Goal: Navigation & Orientation: Find specific page/section

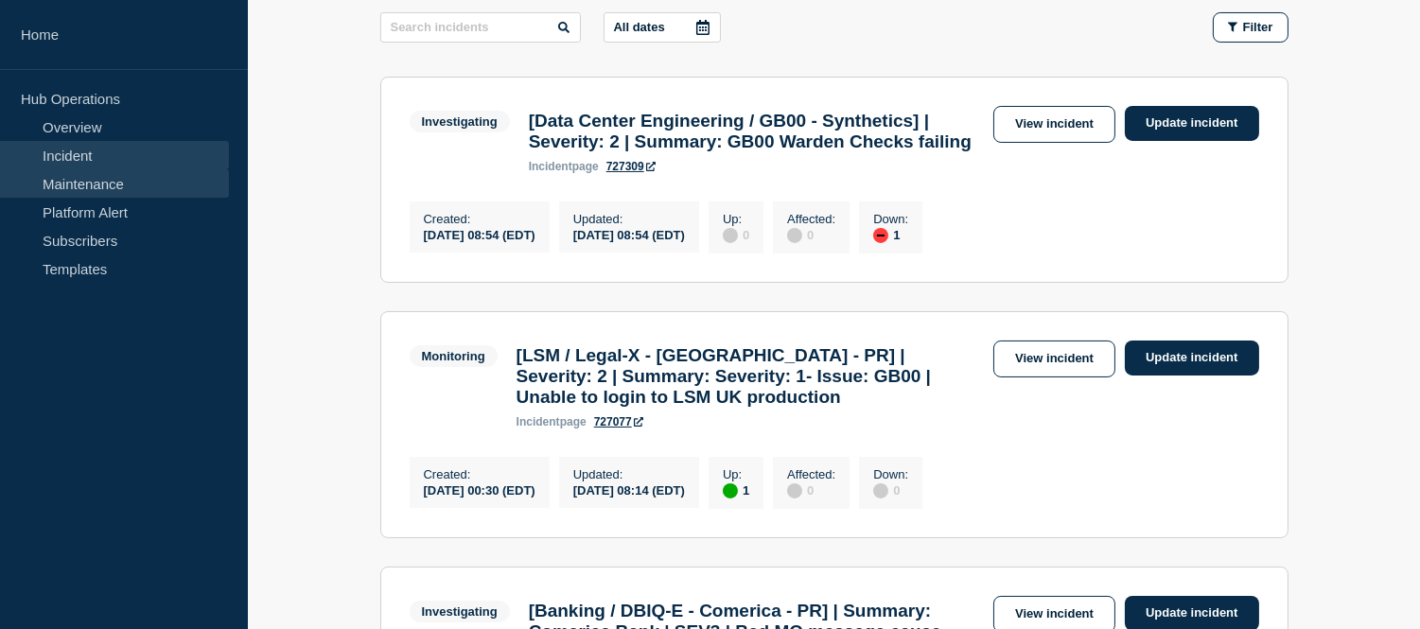
scroll to position [315, 0]
click at [98, 175] on link "Maintenance" at bounding box center [114, 183] width 229 height 28
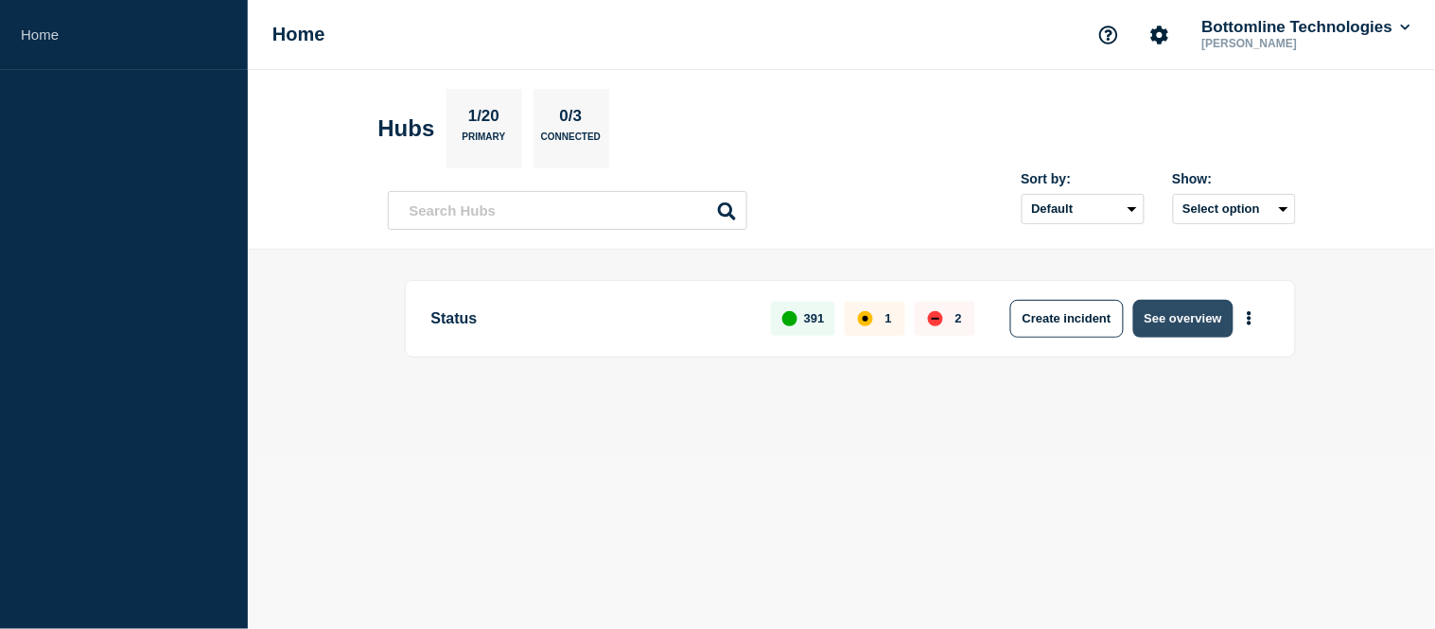
click at [1173, 325] on button "See overview" at bounding box center [1183, 319] width 100 height 38
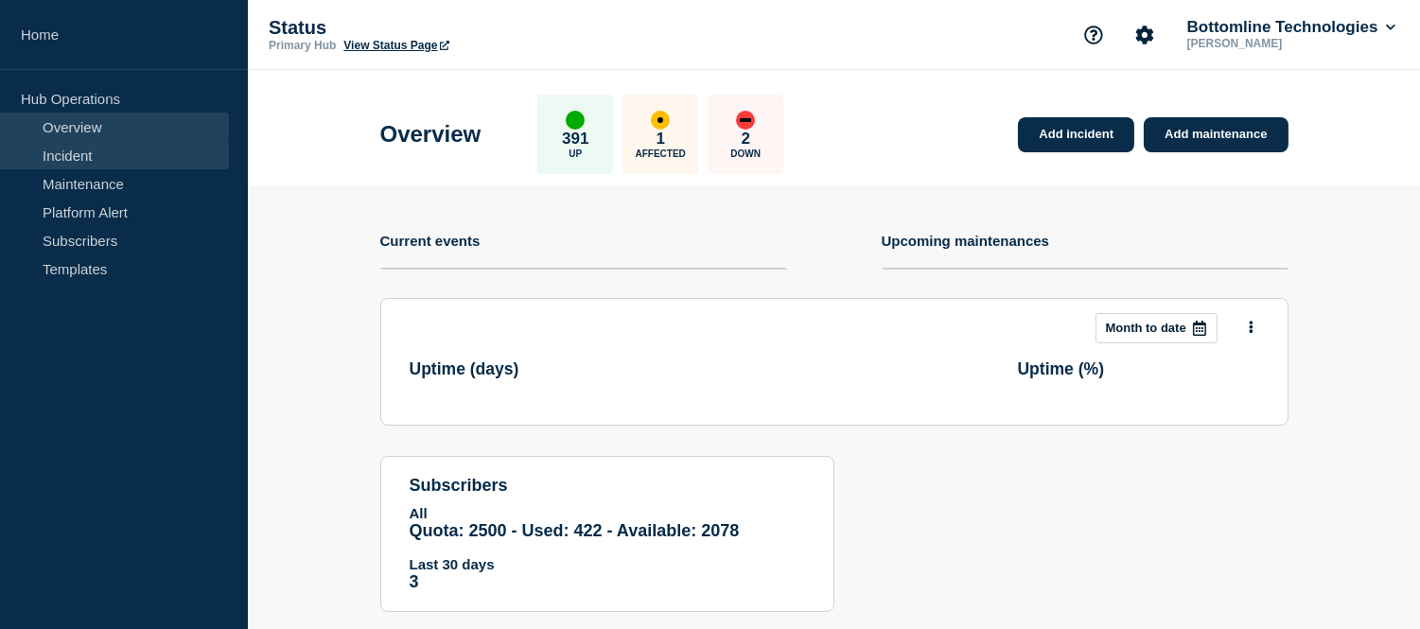
click at [117, 149] on link "Incident" at bounding box center [114, 155] width 229 height 28
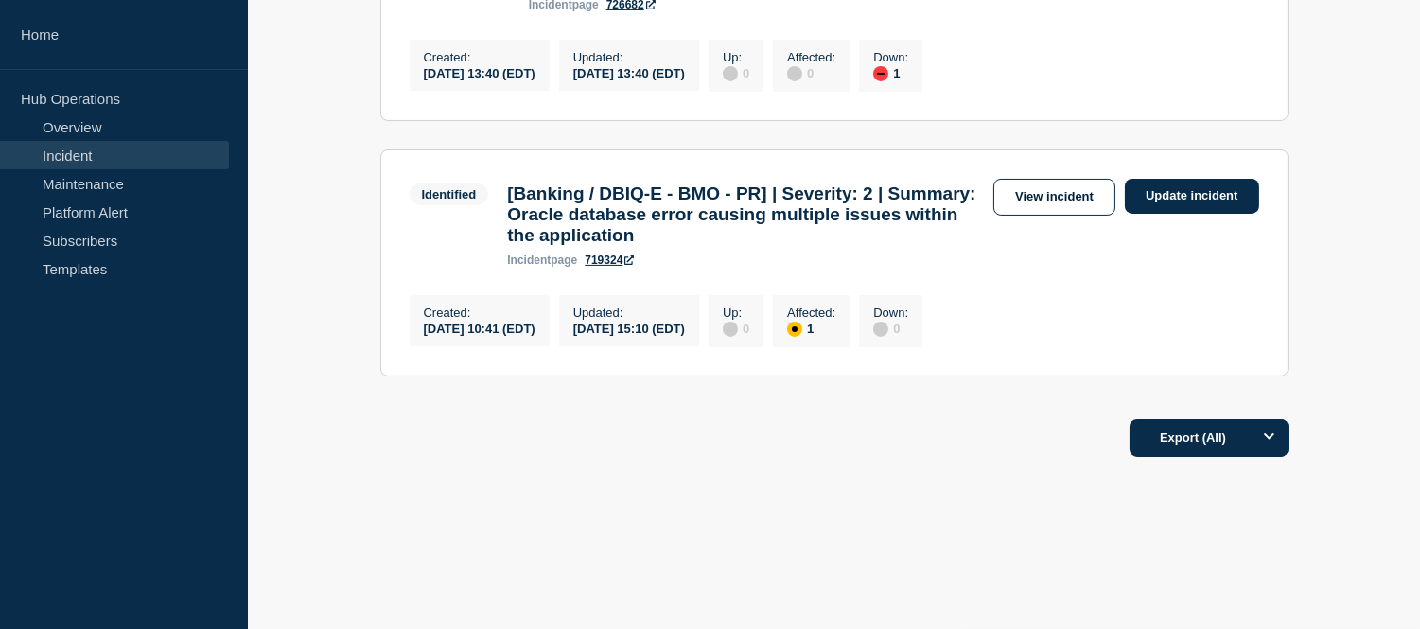
scroll to position [481, 0]
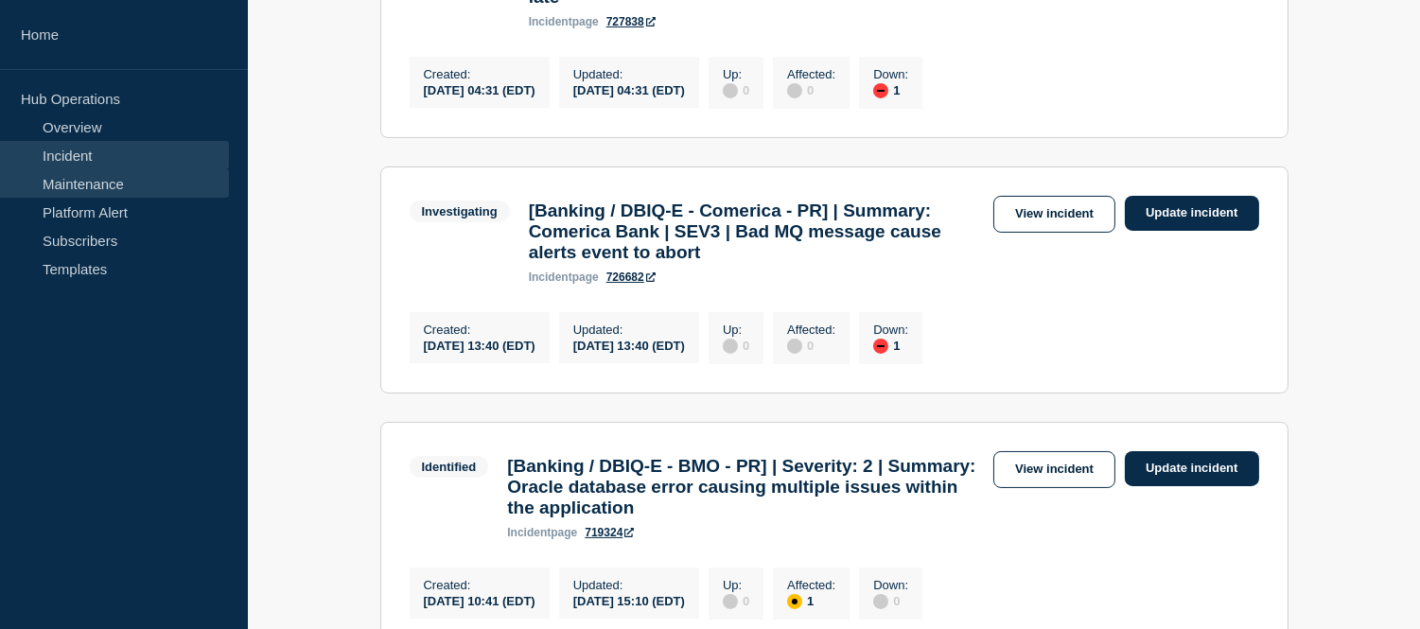
click at [76, 195] on link "Maintenance" at bounding box center [114, 183] width 229 height 28
